Goal: Ask a question

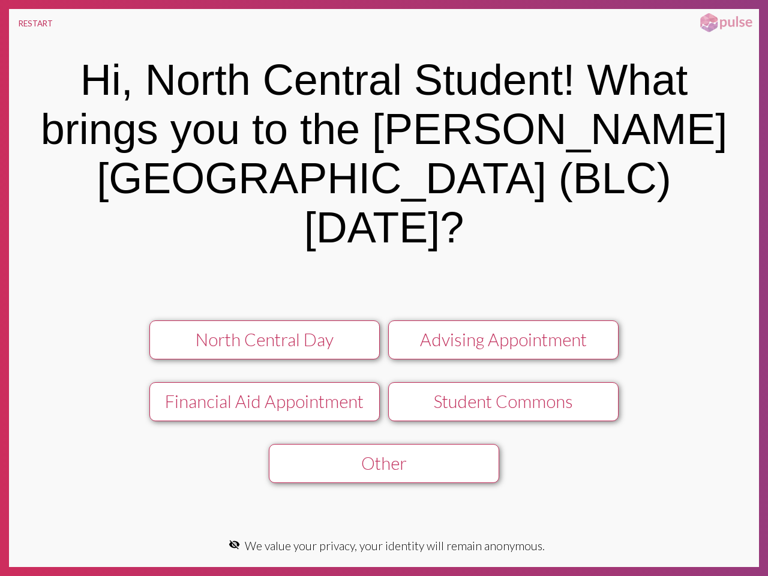
click at [35, 23] on button "RESTART" at bounding box center [35, 23] width 53 height 29
click at [264, 329] on div "North Central Day" at bounding box center [264, 339] width 206 height 20
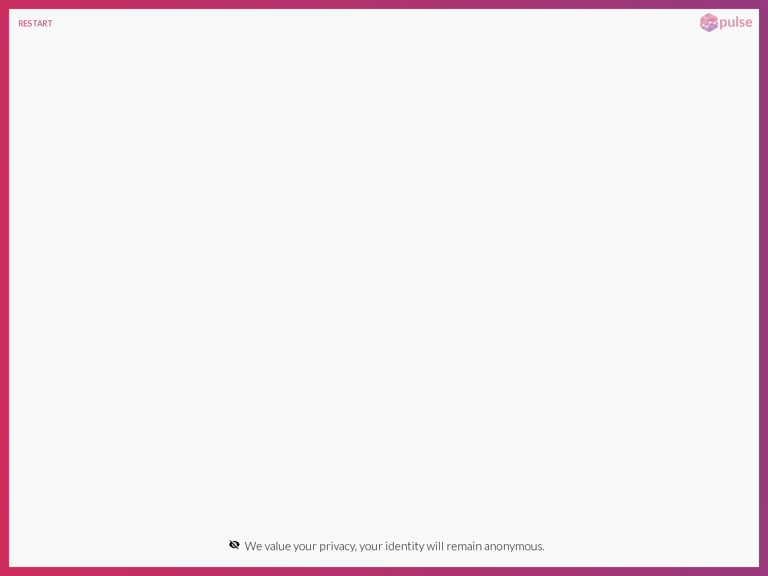
click at [264, 377] on div "Hi, North Central Student! What brings you to the [PERSON_NAME][GEOGRAPHIC_DATA…" at bounding box center [384, 286] width 750 height 496
click at [503, 377] on div "Hi, North Central Student! What brings you to the [PERSON_NAME][GEOGRAPHIC_DATA…" at bounding box center [384, 286] width 750 height 496
click at [384, 438] on div at bounding box center [384, 286] width 750 height 496
click at [719, 369] on div at bounding box center [384, 286] width 750 height 496
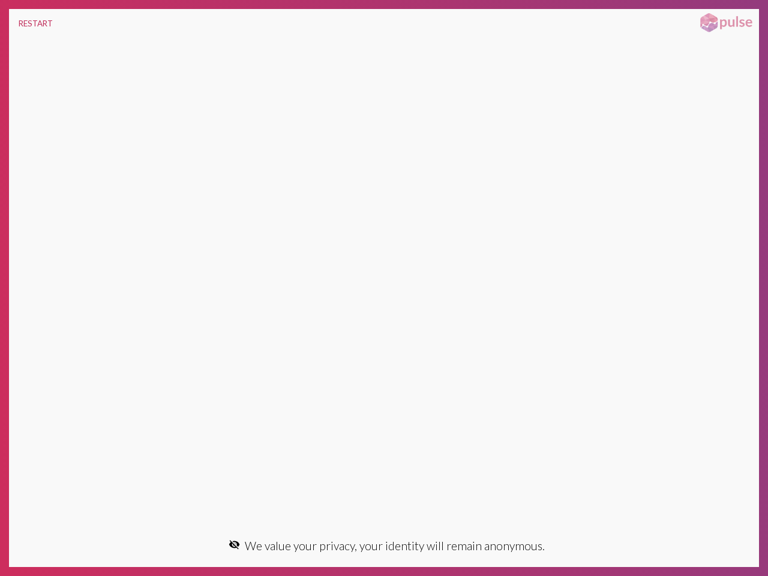
click at [719, 393] on div at bounding box center [384, 286] width 750 height 496
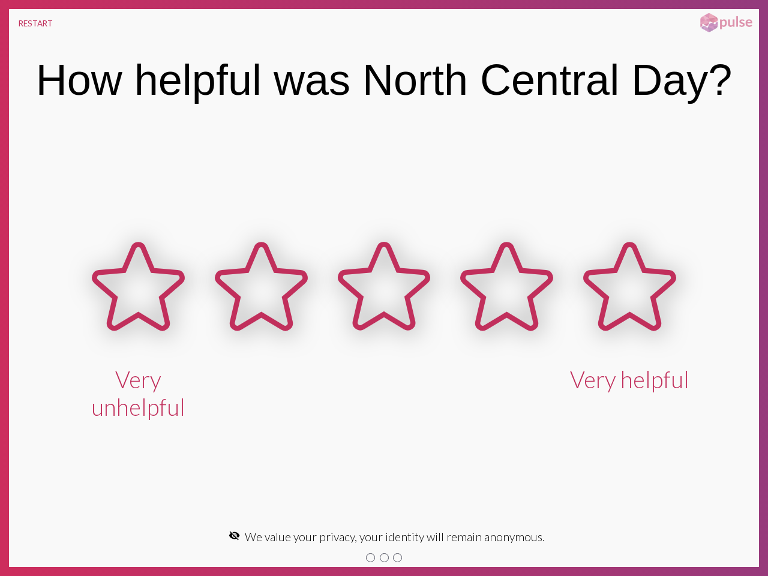
click at [238, 544] on div "visibility_off We value your privacy, your identity will remain anonymous." at bounding box center [384, 536] width 330 height 23
